Goal: Task Accomplishment & Management: Complete application form

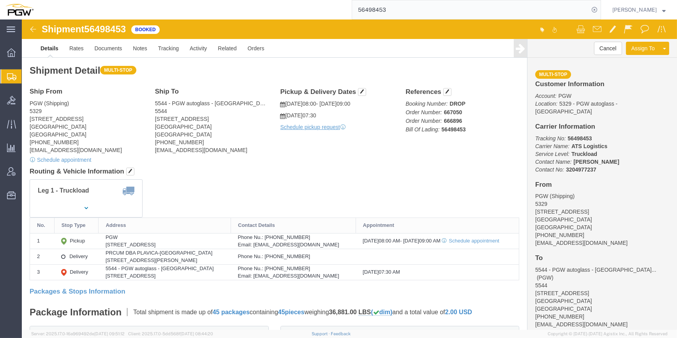
click at [0, 0] on span "Create from Template" at bounding box center [0, 0] width 0 height 0
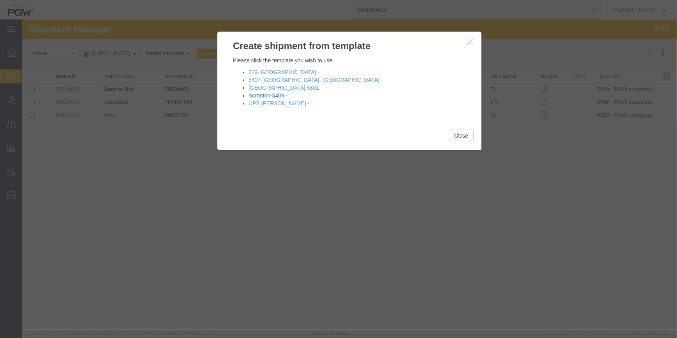
click at [271, 97] on link "Scranton-5409 -" at bounding box center [267, 95] width 39 height 6
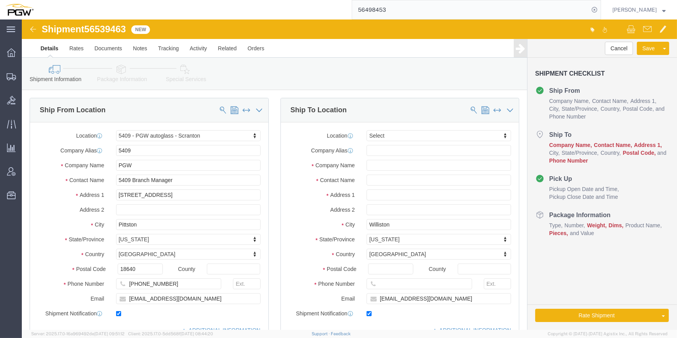
select select "61931"
select select
type input "5510"
select select "30297"
type input "5510"
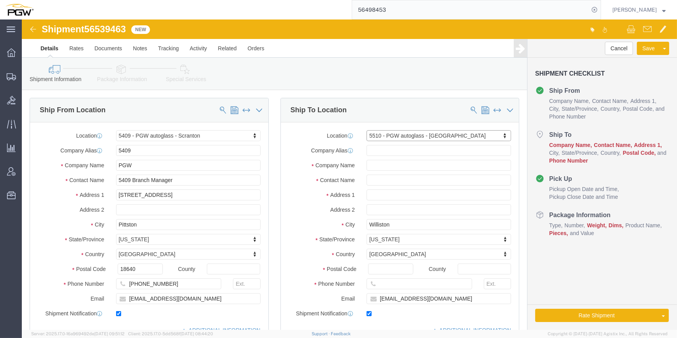
type input "PGW"
type input "5510 Branch Manager"
type input "[STREET_ADDRESS]"
type input "05495"
type input "[PHONE_NUMBER]"
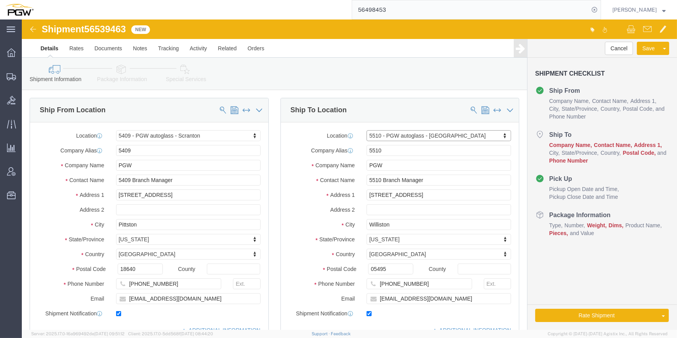
select select "VT"
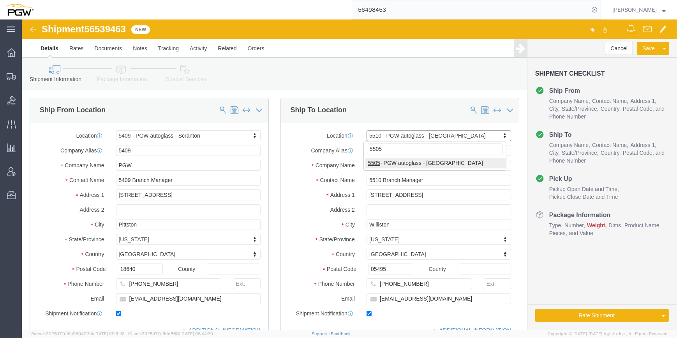
type input "5505"
select select "28335"
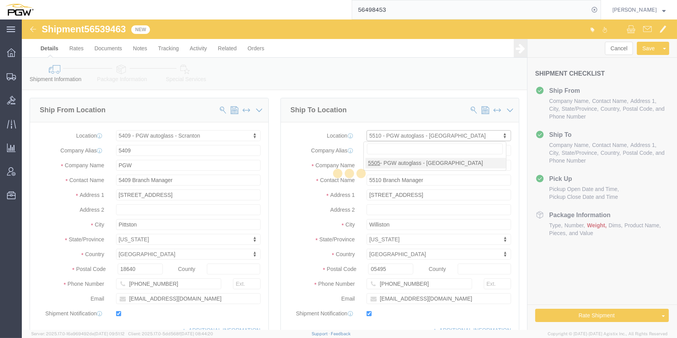
type input "5505"
type input "5505 Branch Manager"
type input "[STREET_ADDRESS]"
type input "Suite B"
type input "Watervliet"
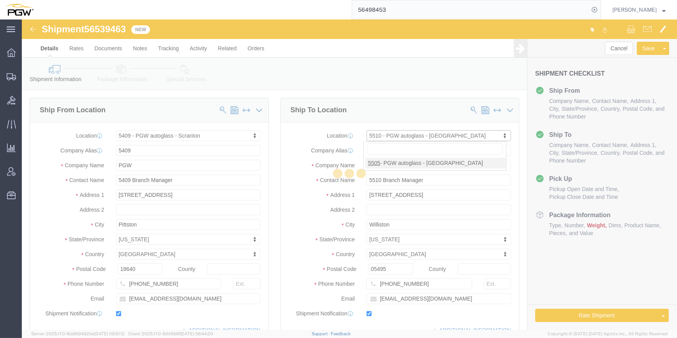
type input "12189"
type input "[PHONE_NUMBER]"
type input "[EMAIL_ADDRESS][DOMAIN_NAME]"
select select "NY"
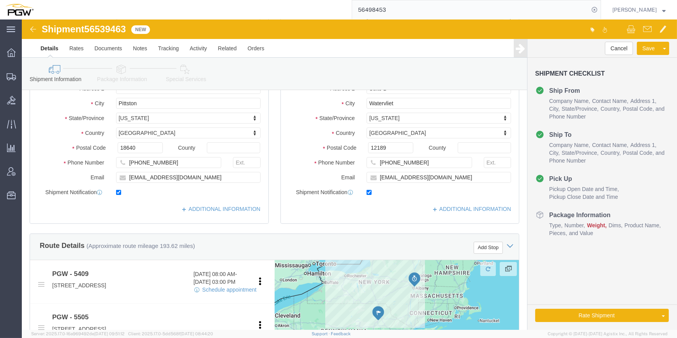
scroll to position [177, 0]
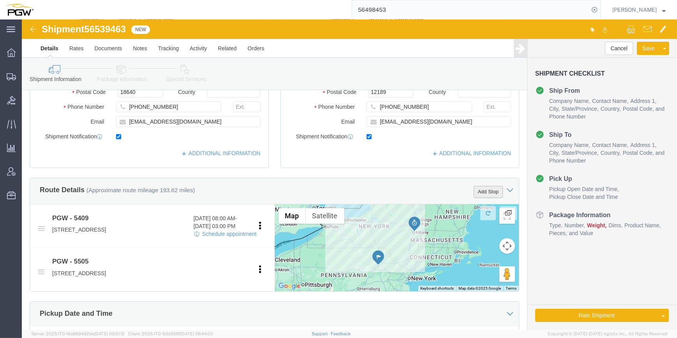
click button "Add Stop"
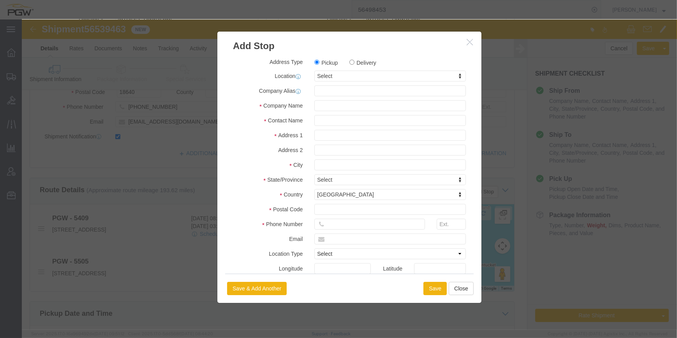
click label "Delivery"
click input "Delivery"
radio input "true"
select select
type input "5510"
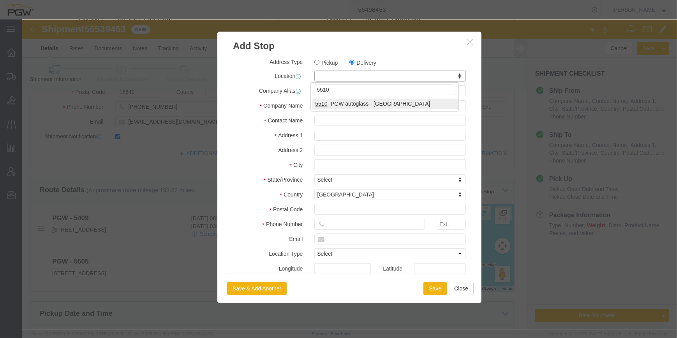
select select "30297"
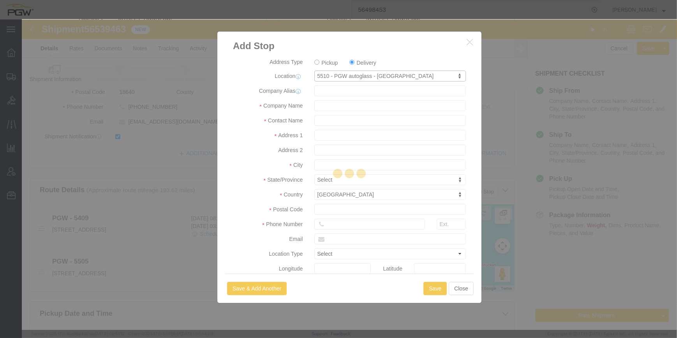
type input "5510"
type input "PGW"
type input "5510 Branch Manager"
type input "[STREET_ADDRESS]"
type input "Williston"
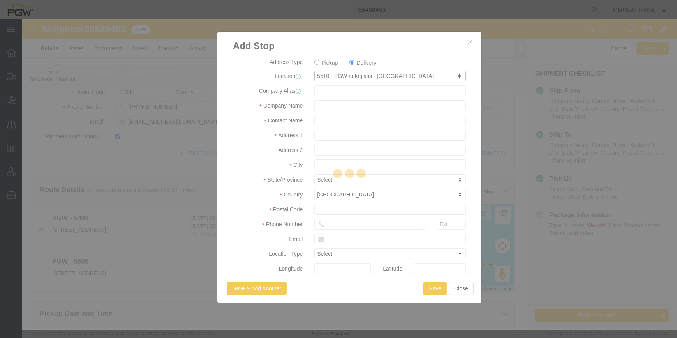
type input "05495"
type input "[PHONE_NUMBER]"
type input "[EMAIL_ADDRESS][DOMAIN_NAME]"
checkbox input "true"
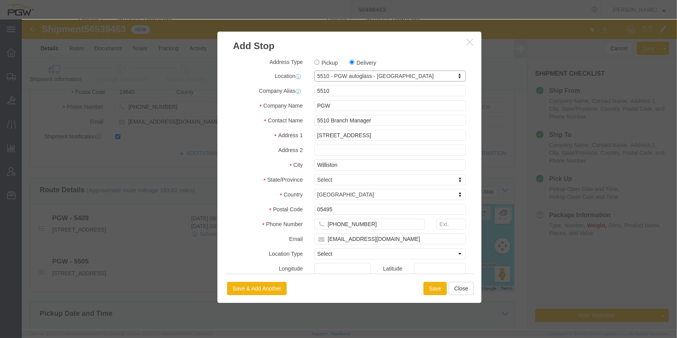
select select "VT"
click button "Save"
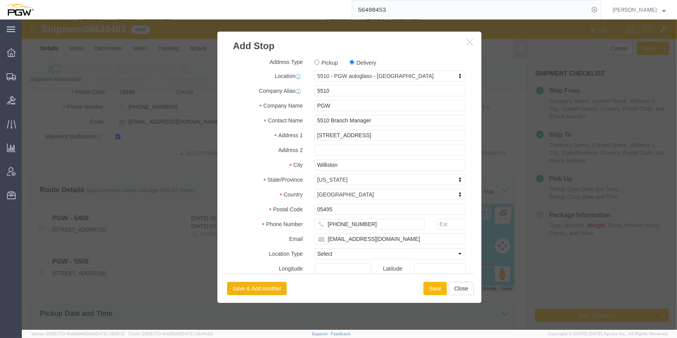
select select "D"
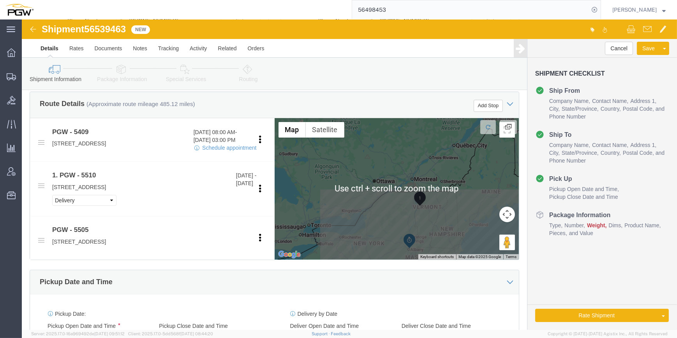
scroll to position [283, 0]
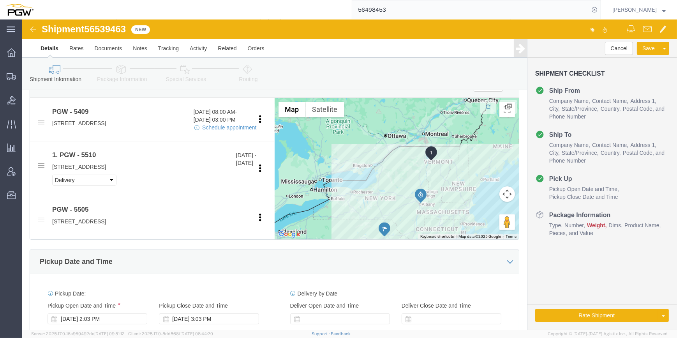
drag, startPoint x: 375, startPoint y: 111, endPoint x: 382, endPoint y: 83, distance: 28.7
click div "To navigate, press the arrow keys."
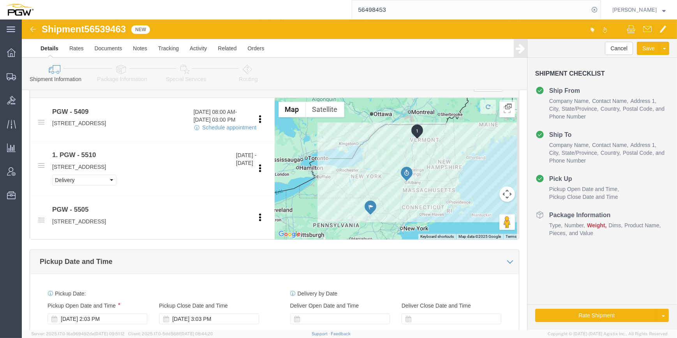
drag, startPoint x: 368, startPoint y: 133, endPoint x: 352, endPoint y: 117, distance: 22.0
click div "To navigate, press the arrow keys."
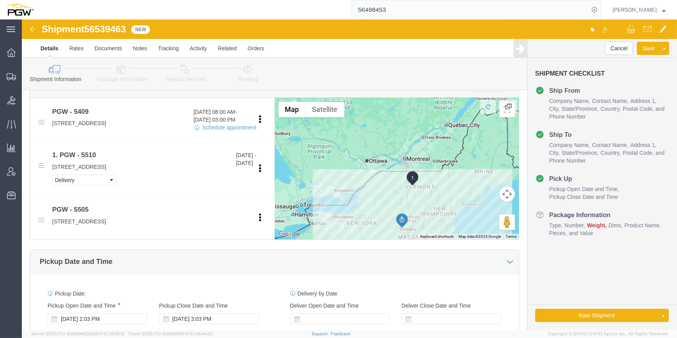
click div "To navigate, press the arrow keys."
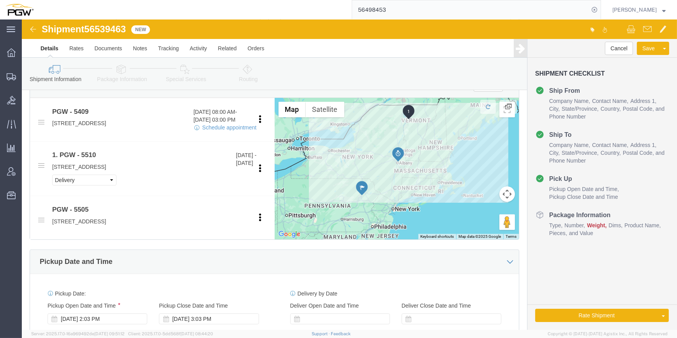
drag, startPoint x: 360, startPoint y: 169, endPoint x: 349, endPoint y: 80, distance: 89.5
click div "To navigate, press the arrow keys."
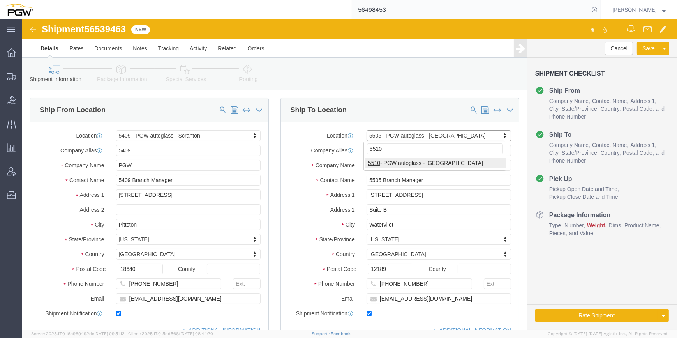
scroll to position [0, 0]
type input "5510"
select select "30297"
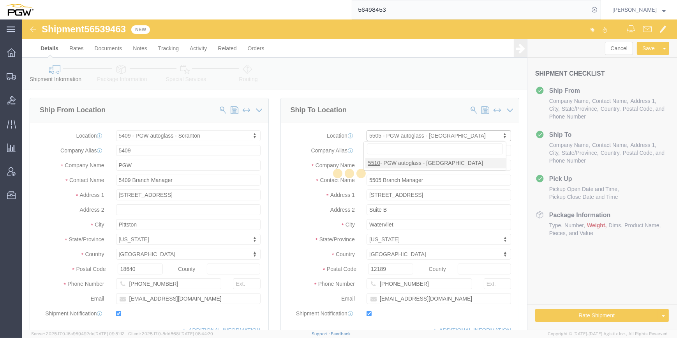
type input "5510"
type input "5510 Branch Manager"
type input "[STREET_ADDRESS]"
type input "Williston"
type input "05495"
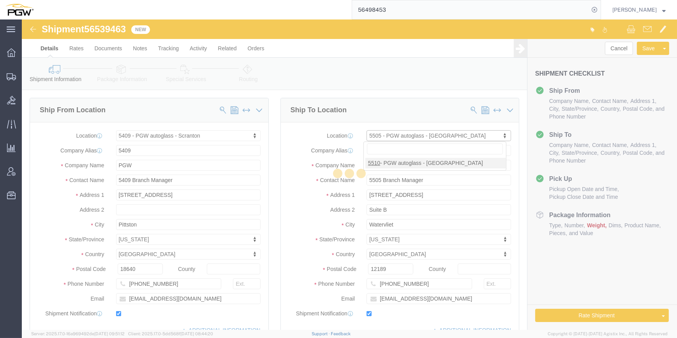
type input "[PHONE_NUMBER]"
type input "[EMAIL_ADDRESS][DOMAIN_NAME]"
select select "VT"
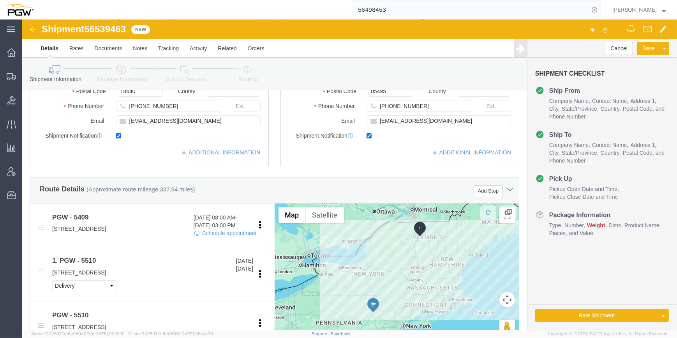
scroll to position [212, 0]
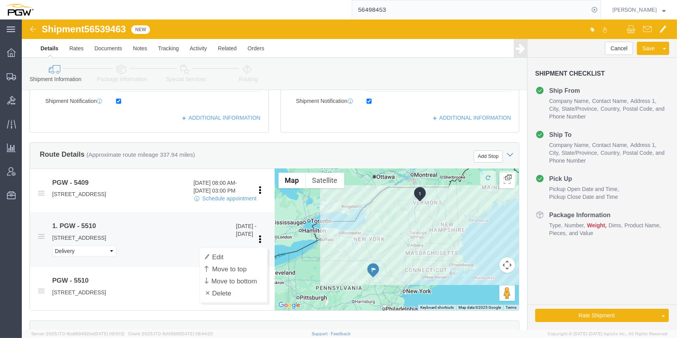
click icon
click div "PGW - 5510 [DATE] - [DATE] 115 Wellness Dr, Suite 104, Williston, VT, 05495, US…"
click link "Edit"
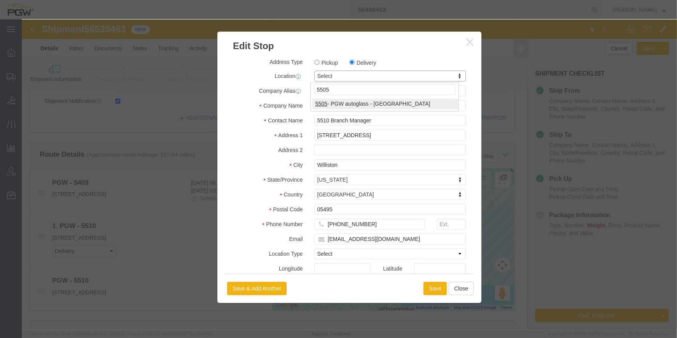
type input "5505"
select select "28335"
type input "5505"
type input "5505 Branch Manager"
type input "[STREET_ADDRESS]"
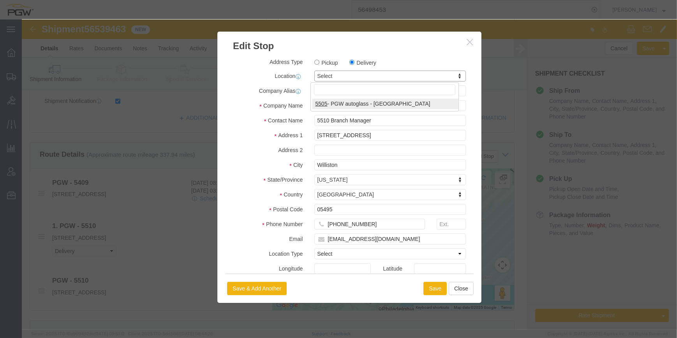
type input "Suite B"
type input "Watervliet"
type input "12189"
type input "[PHONE_NUMBER]"
type input "[EMAIL_ADDRESS][DOMAIN_NAME]"
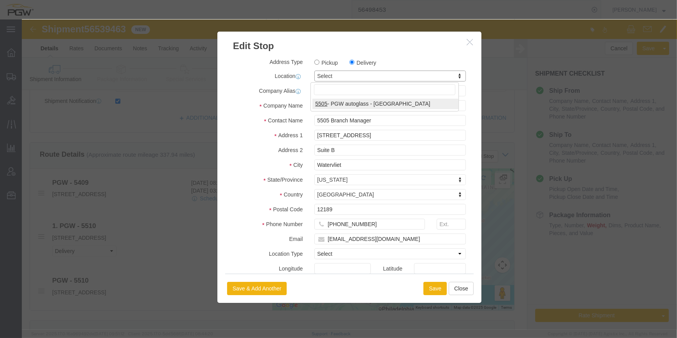
select select "NY"
click button "Save"
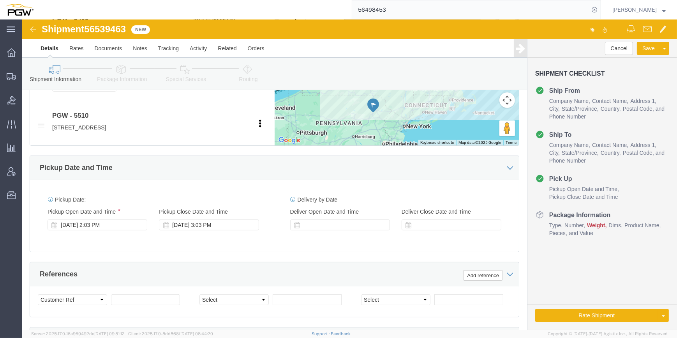
scroll to position [389, 0]
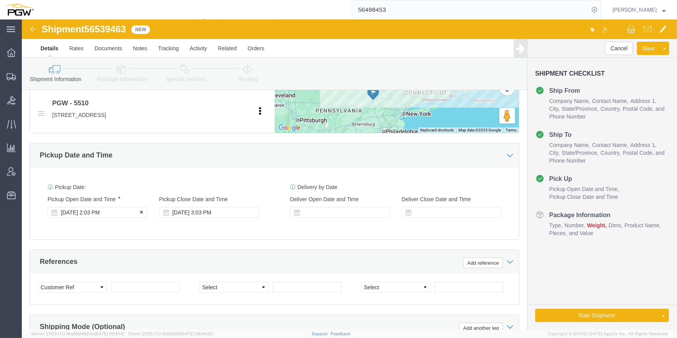
click div "[DATE] 2:03 PM"
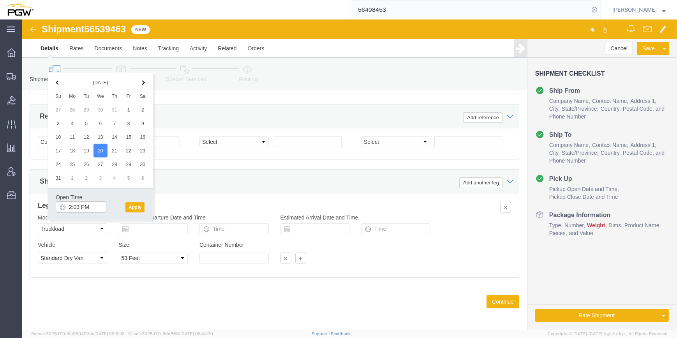
click input "2:03 PM"
type input "9:00 AM"
click button "Apply"
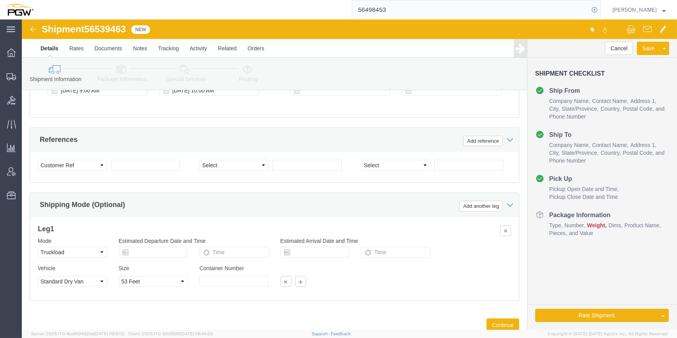
scroll to position [499, 0]
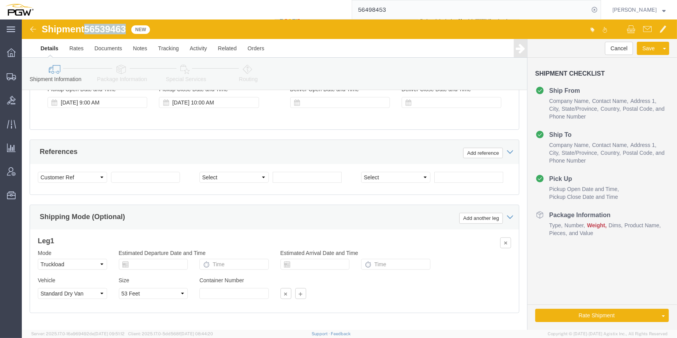
drag, startPoint x: 104, startPoint y: 9, endPoint x: 66, endPoint y: 11, distance: 38.2
click span "56539463"
copy span "56539463"
click input "text"
paste input "56539463"
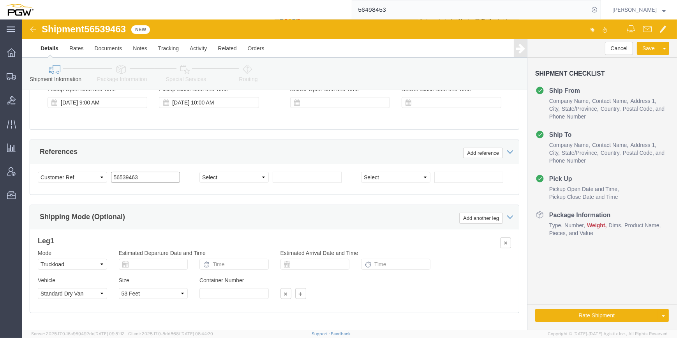
type input "56539463"
click select "Select Account Type Activity ID Airline Appointment Number ASN Batch Request # …"
select select "BOL"
click select "Select Account Type Activity ID Airline Appointment Number ASN Batch Request # …"
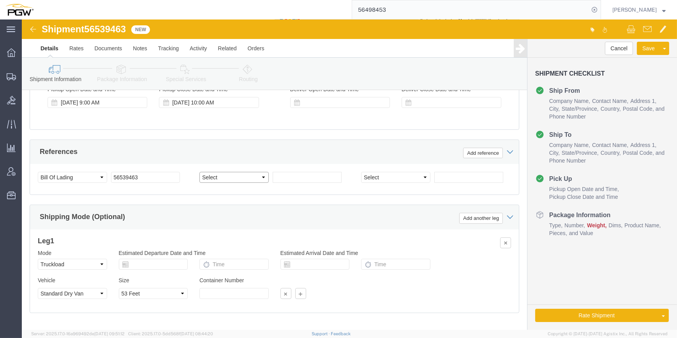
select select "ORDERNUM"
click select "Select Account Type Activity ID Airline Appointment Number ASN Batch Request # …"
click input "text"
paste input "667290"
type input "667290"
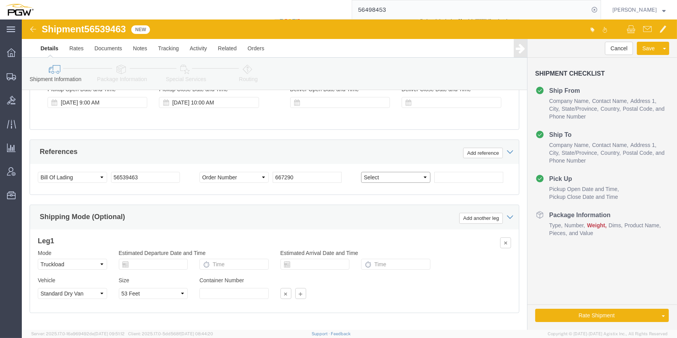
click select "Select Account Type Activity ID Airline Appointment Number ASN Batch Request # …"
select select "ORDERNUM"
click select "Select Account Type Activity ID Airline Appointment Number ASN Batch Request # …"
click input "text"
paste input "667289"
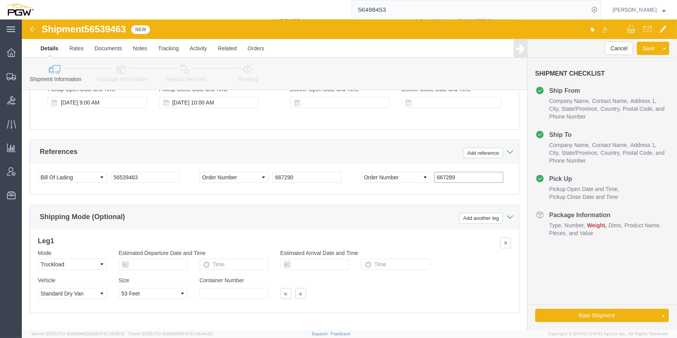
type input "667289"
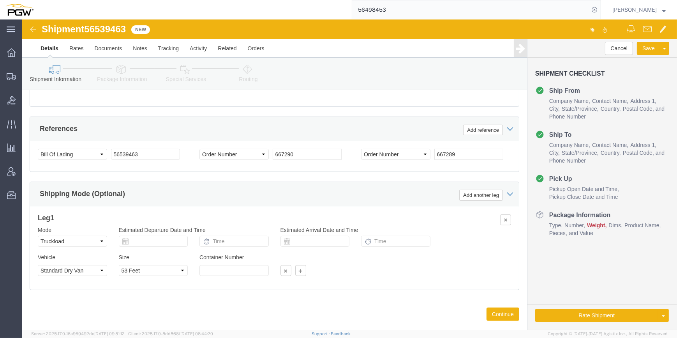
scroll to position [535, 0]
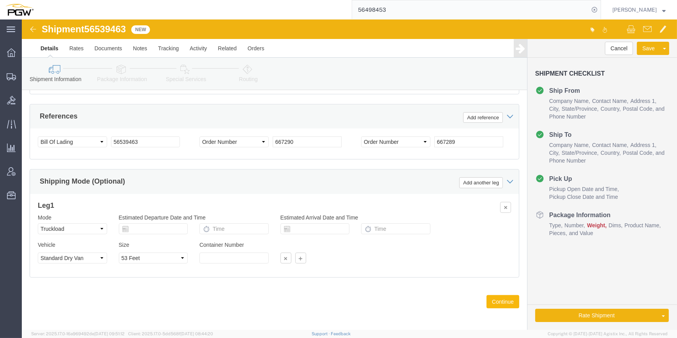
click button "Continue"
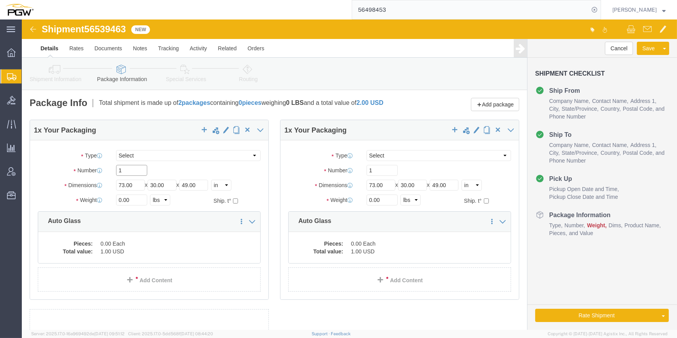
drag, startPoint x: 111, startPoint y: 155, endPoint x: 72, endPoint y: 152, distance: 38.7
click div "Number 1"
type input "22"
drag, startPoint x: 97, startPoint y: 184, endPoint x: 93, endPoint y: 185, distance: 4.9
click div "0.00 Select kgs lbs"
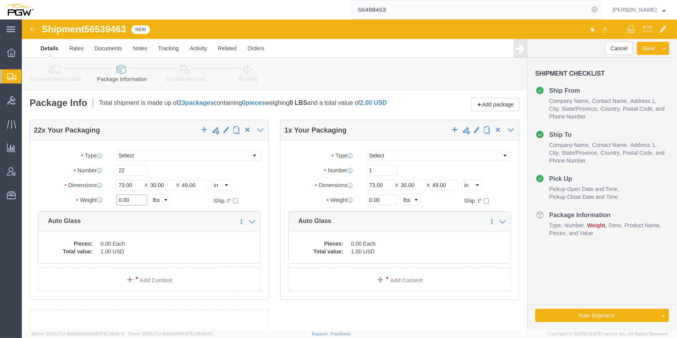
click input "0.00"
paste input "15,653.00"
click input "15,653.00 .00"
type input "15653.00 .00"
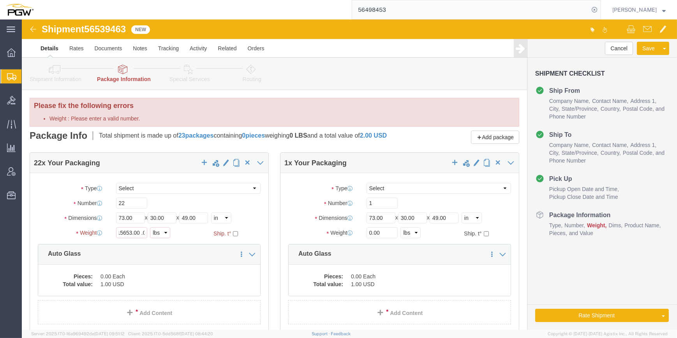
scroll to position [0, 0]
drag, startPoint x: 346, startPoint y: 217, endPoint x: 341, endPoint y: 217, distance: 5.1
click input "0.00"
paste input "17,275.00"
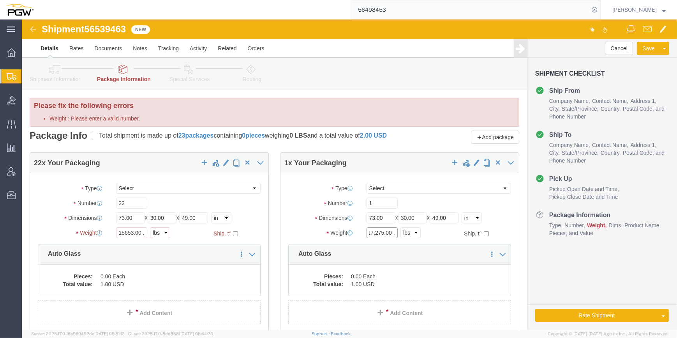
click input "17,275.00 .00"
type input "17275.00 .00"
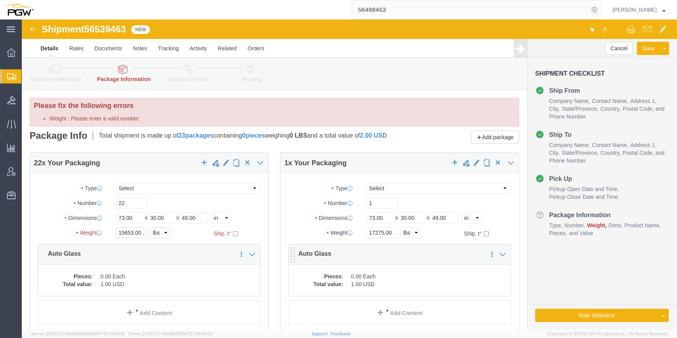
click div "Save in commodity library Clone this content Delete this content Auto Glass"
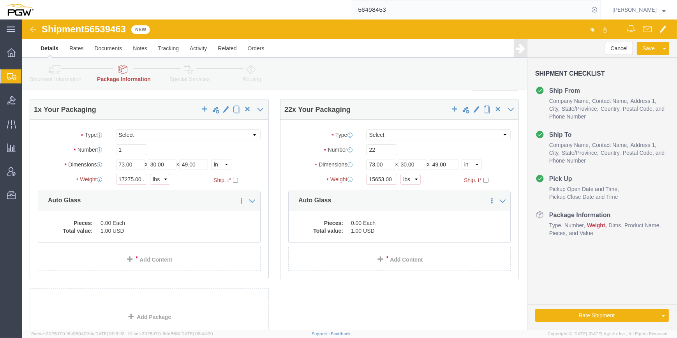
scroll to position [70, 0]
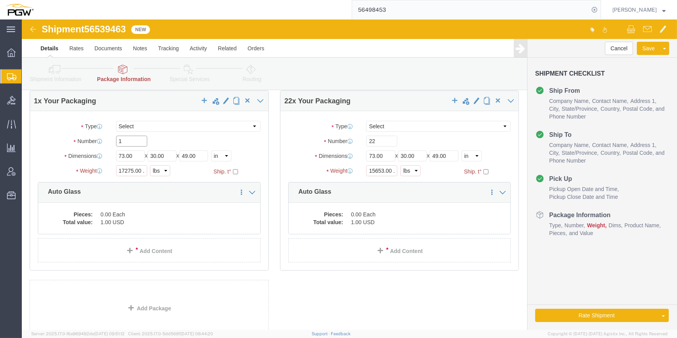
drag, startPoint x: 110, startPoint y: 124, endPoint x: 100, endPoint y: 121, distance: 10.2
click div "Number 1"
type input "22"
click dd "0.00 Each"
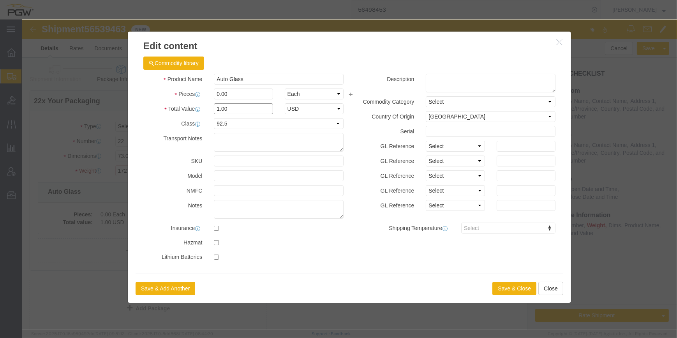
drag, startPoint x: 195, startPoint y: 86, endPoint x: 190, endPoint y: 86, distance: 5.1
click input "1.00"
click input "0.00"
type input "22.00"
type input "22"
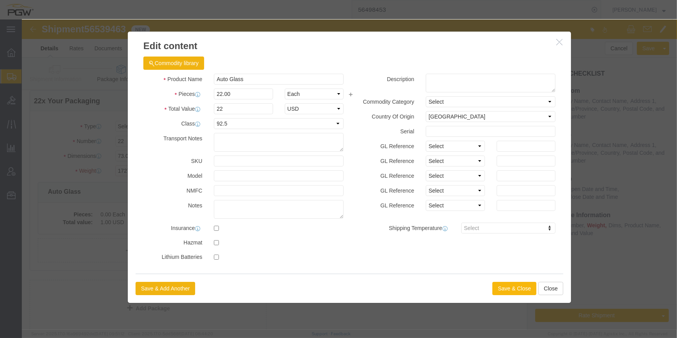
click button "Save & Close"
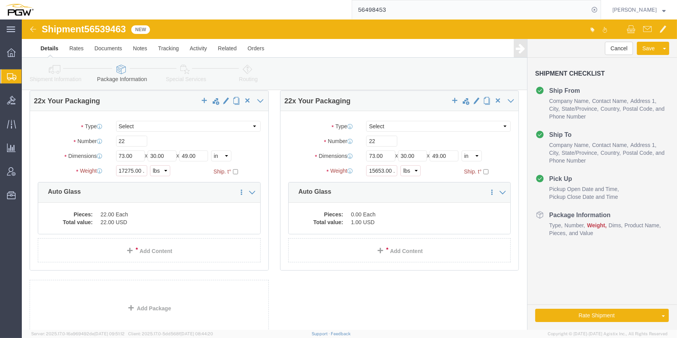
drag, startPoint x: 343, startPoint y: 203, endPoint x: 351, endPoint y: 205, distance: 8.8
click dd "1.00 USD"
click div "22 x Your Packaging Package Type Select Bale(s) Basket(s) Bolt(s) Bottle(s) Buc…"
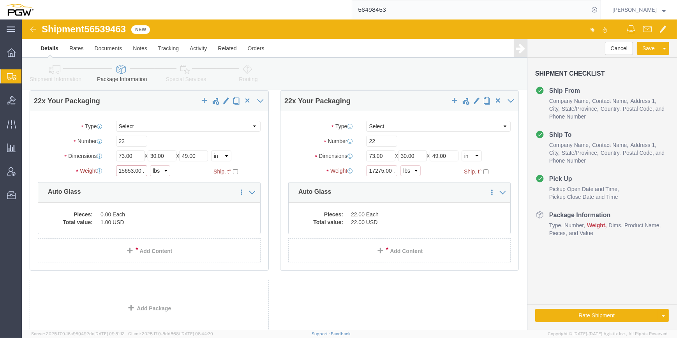
click input "15653.00 .00"
type input "15653.00 .00"
click dd "1.00 USD"
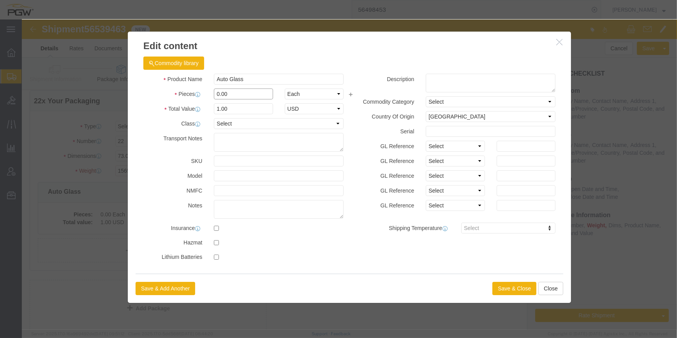
click input "0.00"
type input "22.00"
type input "22"
click button "Save & Close"
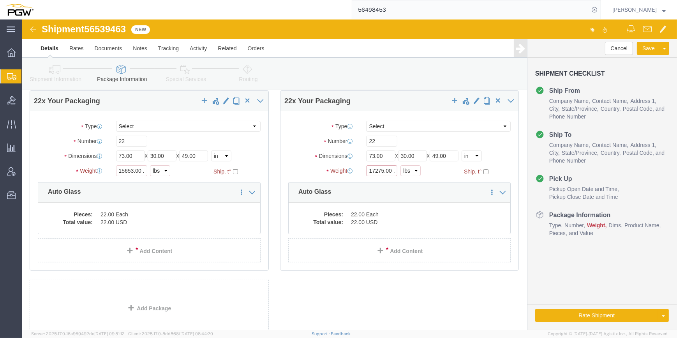
click input "17275.00 .00"
click div "Package Type Select Bale(s) Basket(s) Bolt(s) Bottle(s) Buckets Bulk Bundle(s) …"
drag, startPoint x: 433, startPoint y: 277, endPoint x: 438, endPoint y: 277, distance: 4.7
click div "22 x Your Packaging Package Type Select Bale(s) Basket(s) Bolt(s) Bottle(s) Buc…"
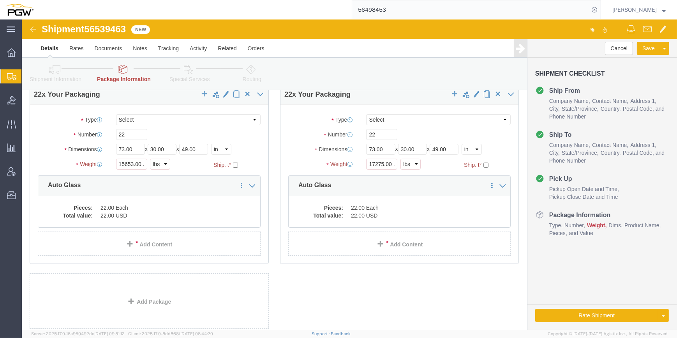
scroll to position [132, 0]
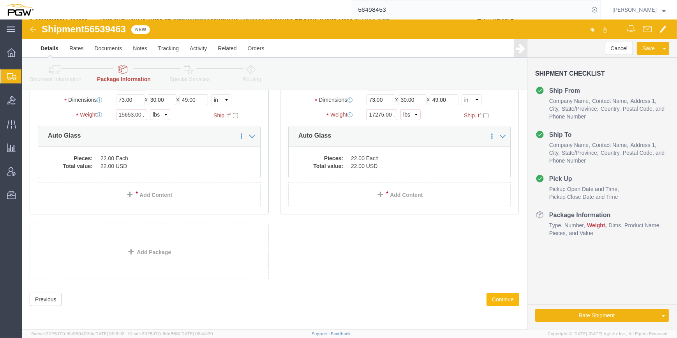
click button "Continue"
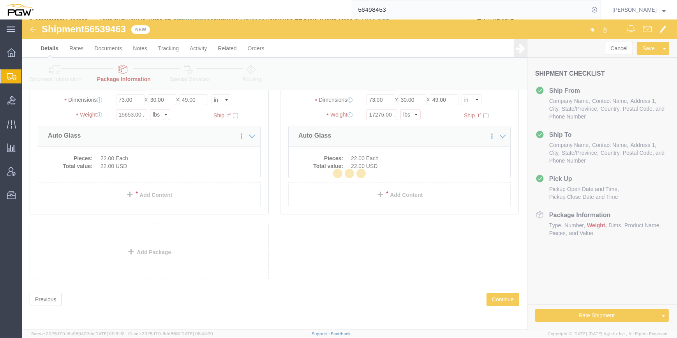
select select
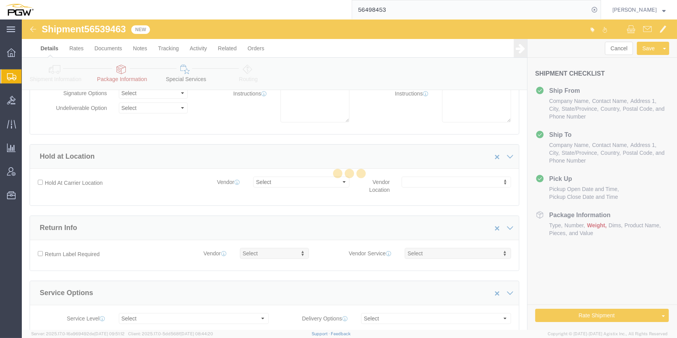
select select "COSTCENTER"
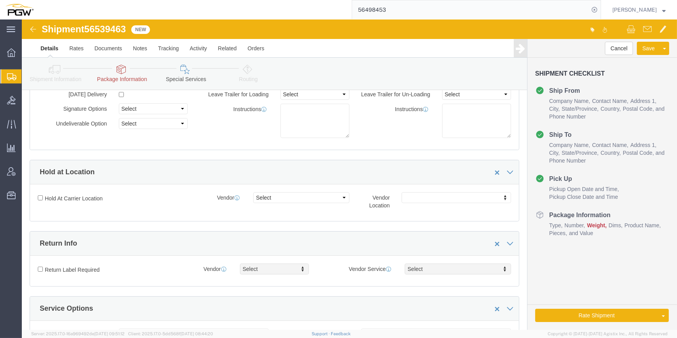
scroll to position [106, 0]
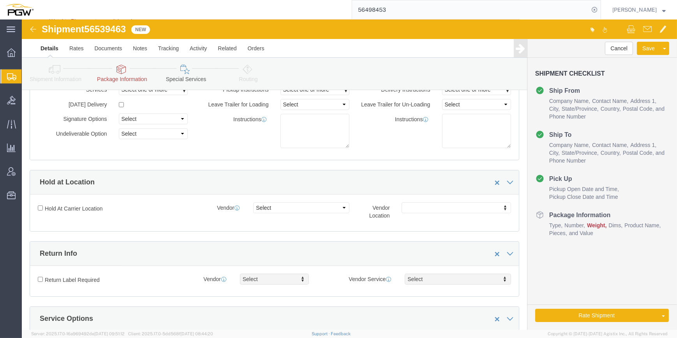
click icon
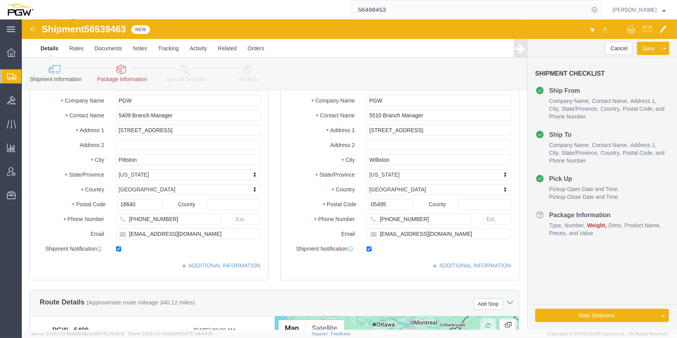
click icon
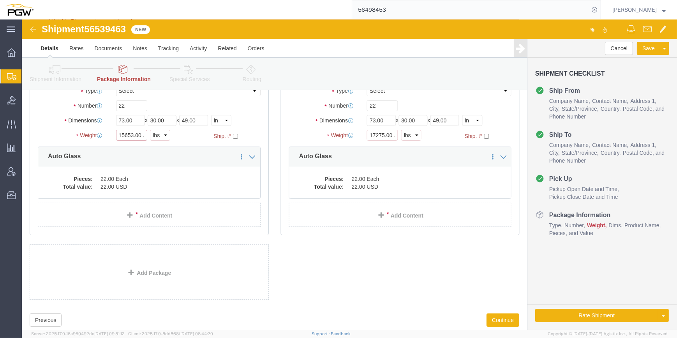
click input "15653.00 .00"
drag, startPoint x: 110, startPoint y: 120, endPoint x: 84, endPoint y: 120, distance: 25.7
click div "Weight 15653.00 .00 Select kgs lbs Ship. t°"
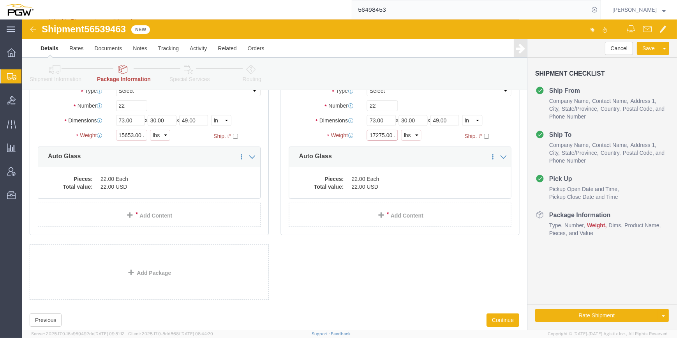
click input "17275.00 .00"
drag, startPoint x: 359, startPoint y: 120, endPoint x: 323, endPoint y: 116, distance: 36.1
click div "Weight 17275.00 .00 Select kgs lbs Ship. t°"
click div "Shipment Information Package Information Special Services Loading Routing"
click button "Continue"
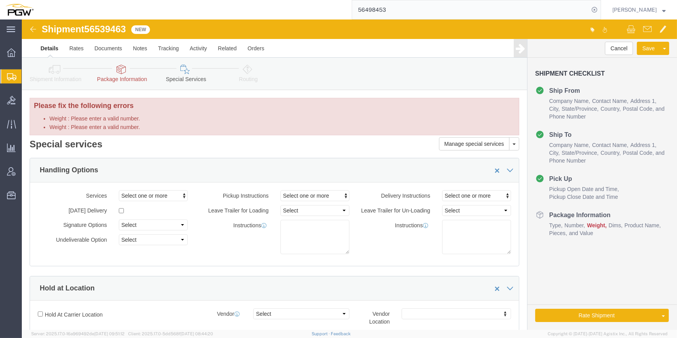
click icon
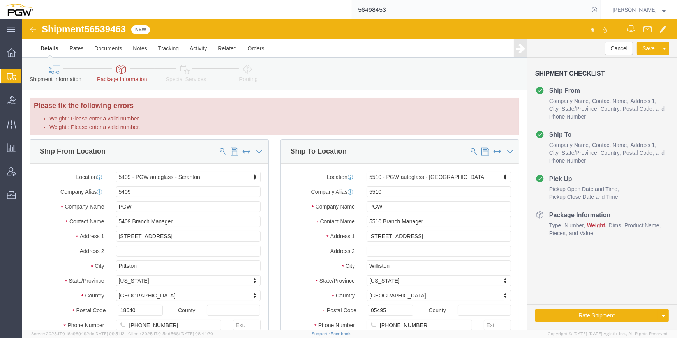
click icon
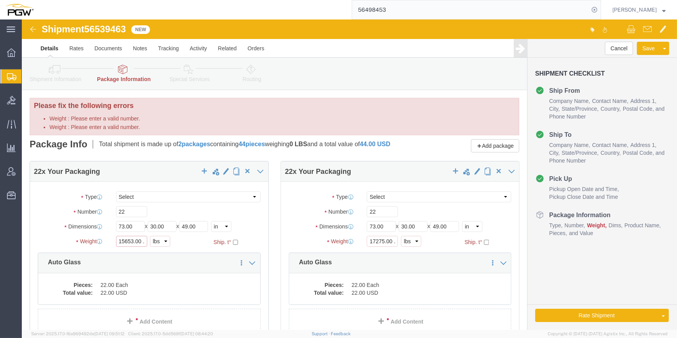
click input "15653.00 .00"
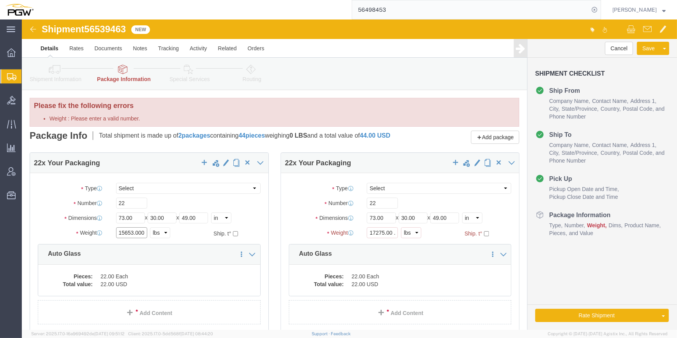
click input "15653.0000"
click input "15653.000"
type input "15653.0"
click input "17275.00 .00"
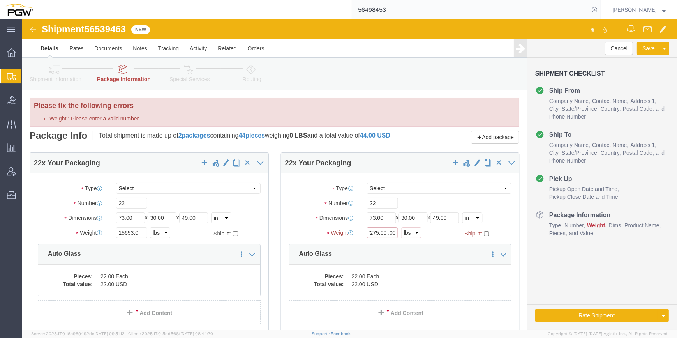
click input "17275.00 .00"
drag, startPoint x: 362, startPoint y: 217, endPoint x: 373, endPoint y: 218, distance: 11.7
click div "17275.00 .00 Select kgs lbs"
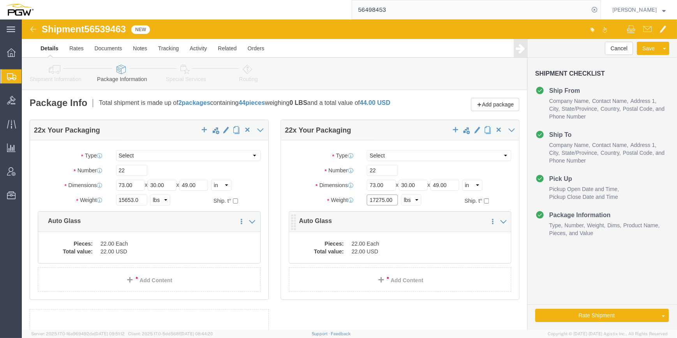
type input "17275.00"
click dd "22.00 Each"
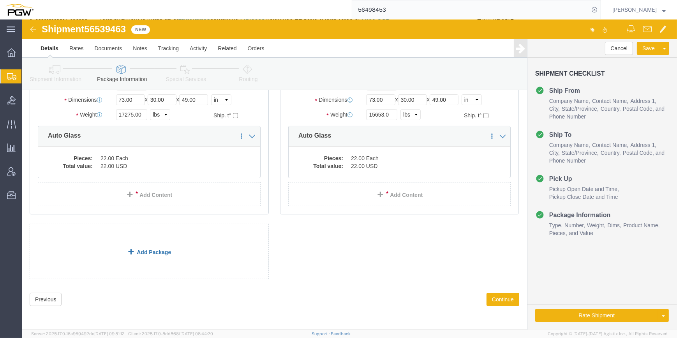
scroll to position [90, 0]
click button "Continue"
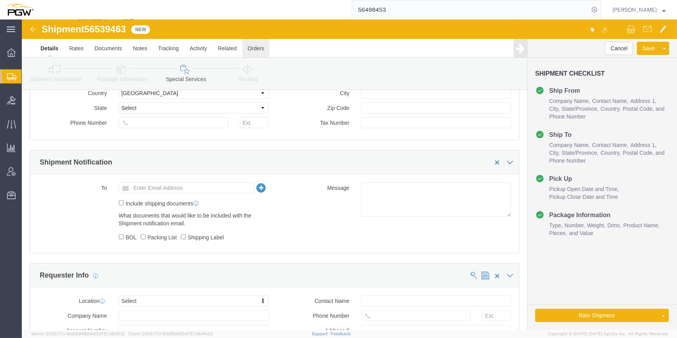
scroll to position [496, 0]
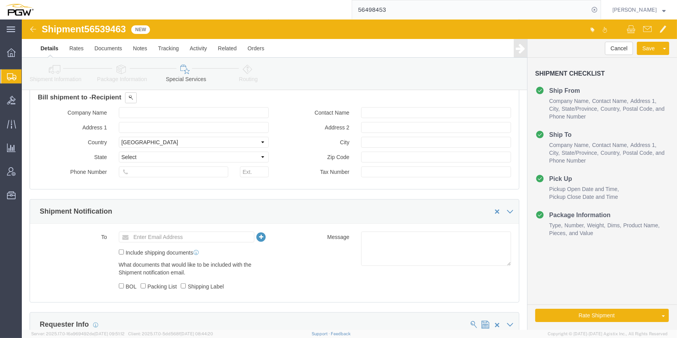
click icon
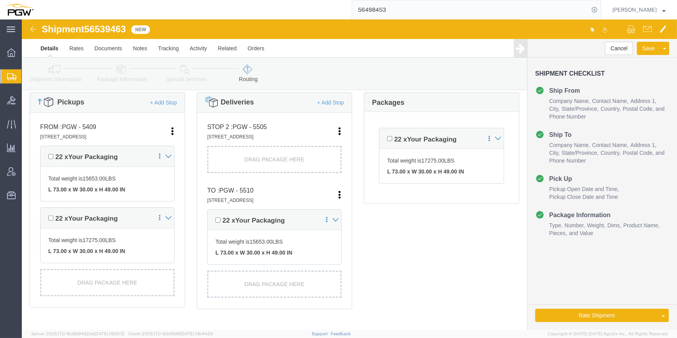
scroll to position [207, 0]
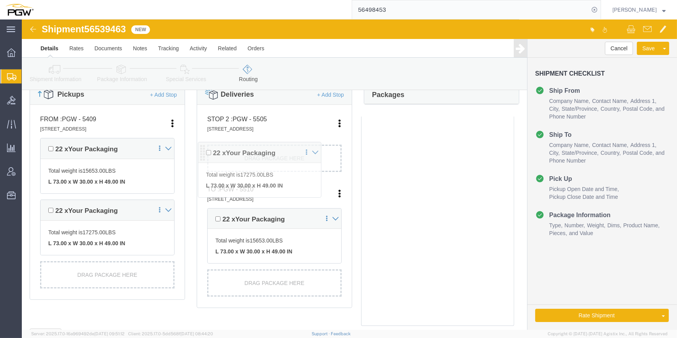
drag, startPoint x: 360, startPoint y: 120, endPoint x: 181, endPoint y: 130, distance: 178.6
click div "Pickups + Add Stop From : PGW - 5409 [STREET_ADDRESS] Edit Move to top Move to …"
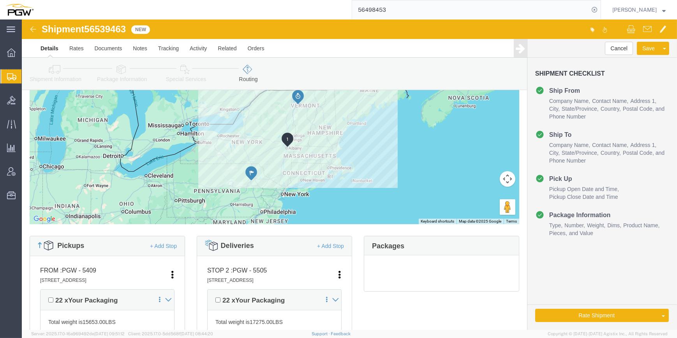
scroll to position [56, 0]
click button "Rate Shipment"
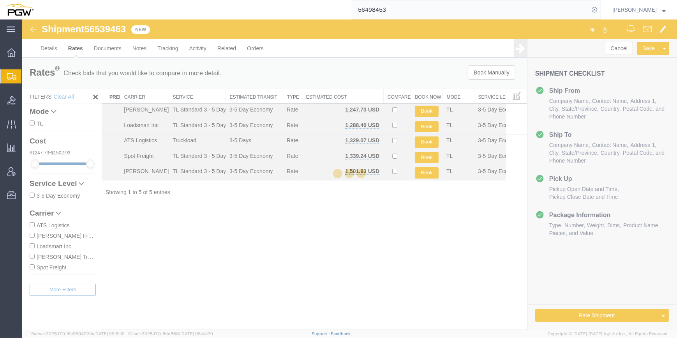
scroll to position [0, 0]
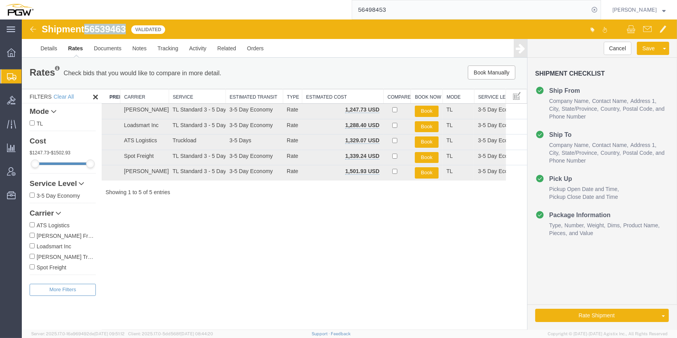
drag, startPoint x: 126, startPoint y: 30, endPoint x: 88, endPoint y: 31, distance: 38.2
click at [88, 31] on span "56539463" at bounding box center [105, 29] width 42 height 11
copy span "56539463"
click at [42, 46] on link "Details" at bounding box center [49, 48] width 28 height 19
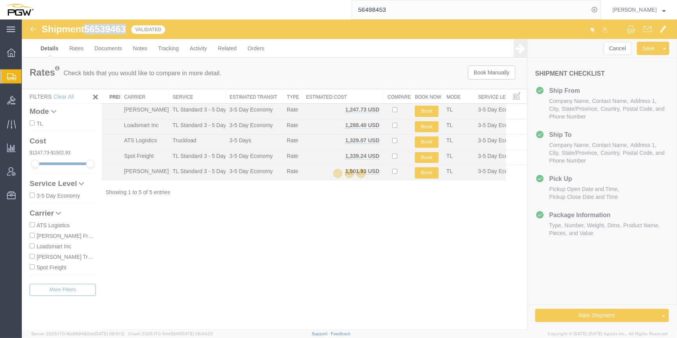
select select "61931"
select select "30297"
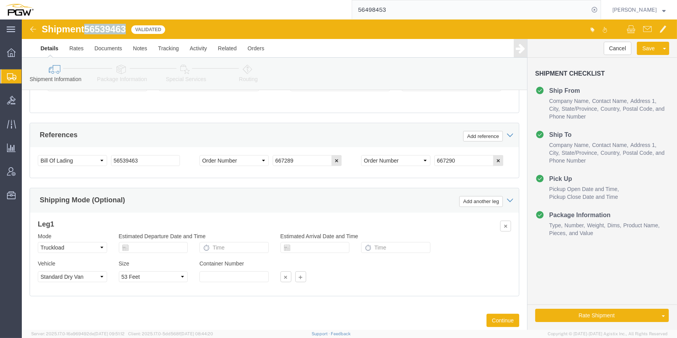
scroll to position [535, 0]
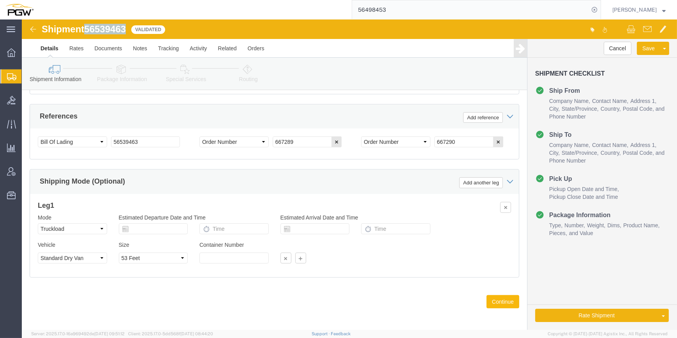
click button "Continue"
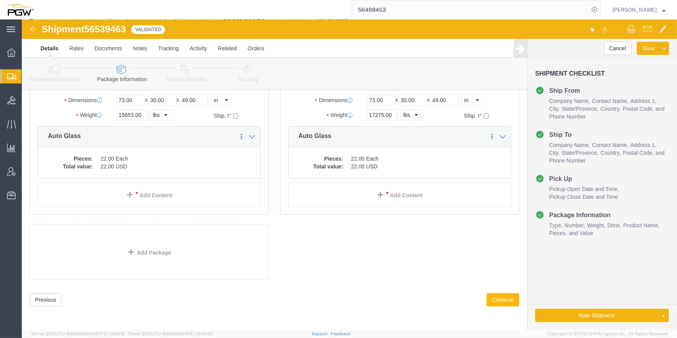
click button "Continue"
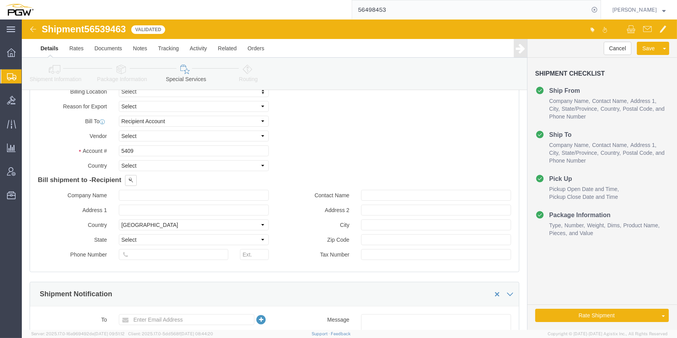
scroll to position [354, 0]
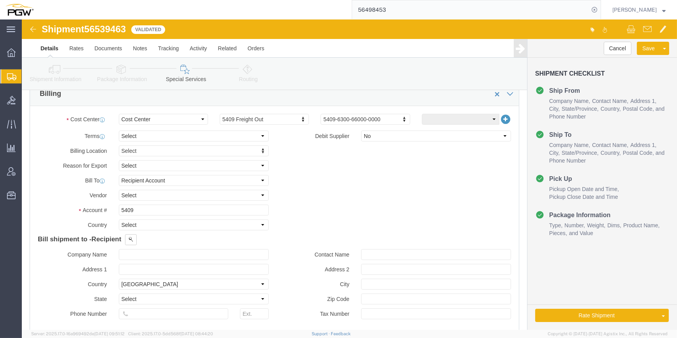
click link "Routing"
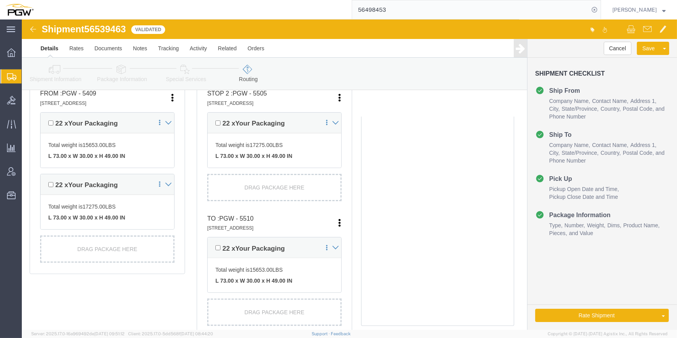
scroll to position [304, 0]
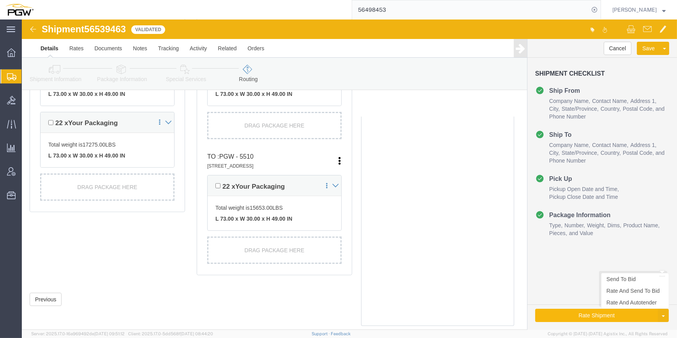
click button "Rate Shipment"
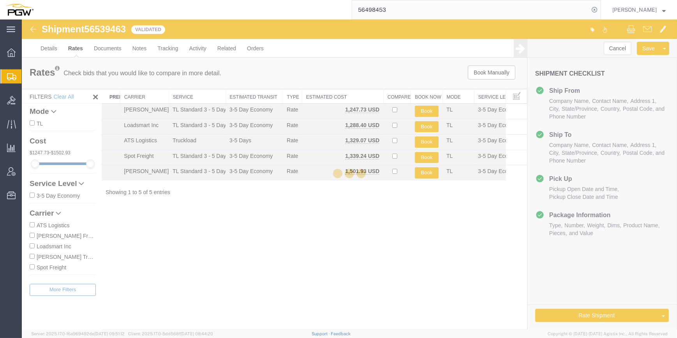
scroll to position [0, 0]
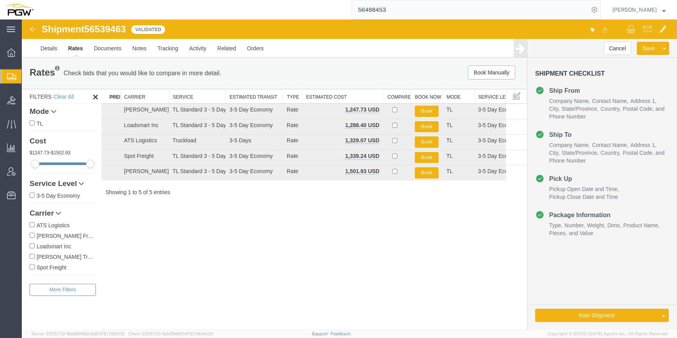
click at [22, 19] on link "Rate And Autotender" at bounding box center [22, 19] width 0 height 0
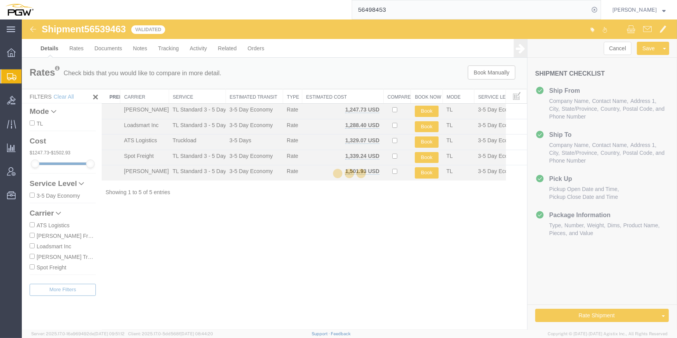
select select "61931"
select select "30297"
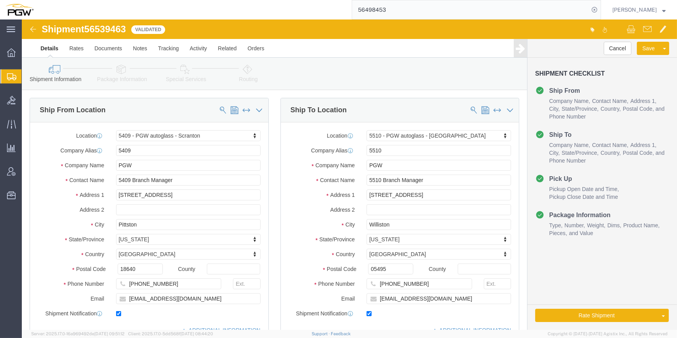
select select "61931"
select select "30297"
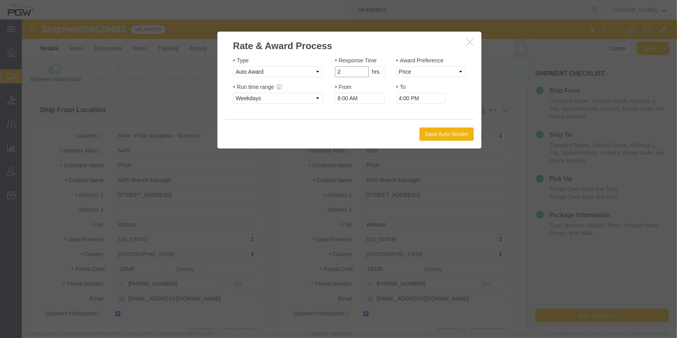
type input "2"
click input "2"
click select "Price Carrier Rank"
select select "LANE_RANK"
click select "Price Carrier Rank"
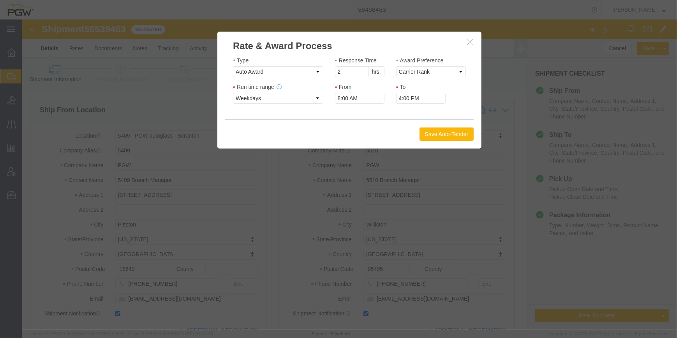
click button "Save Auto-Tender"
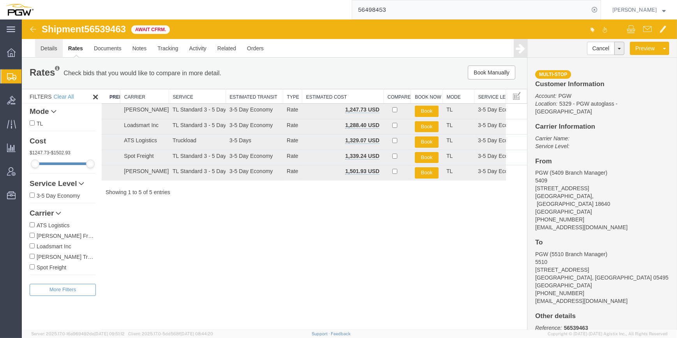
click at [48, 45] on link "Details" at bounding box center [49, 48] width 28 height 19
